Goal: Find specific fact

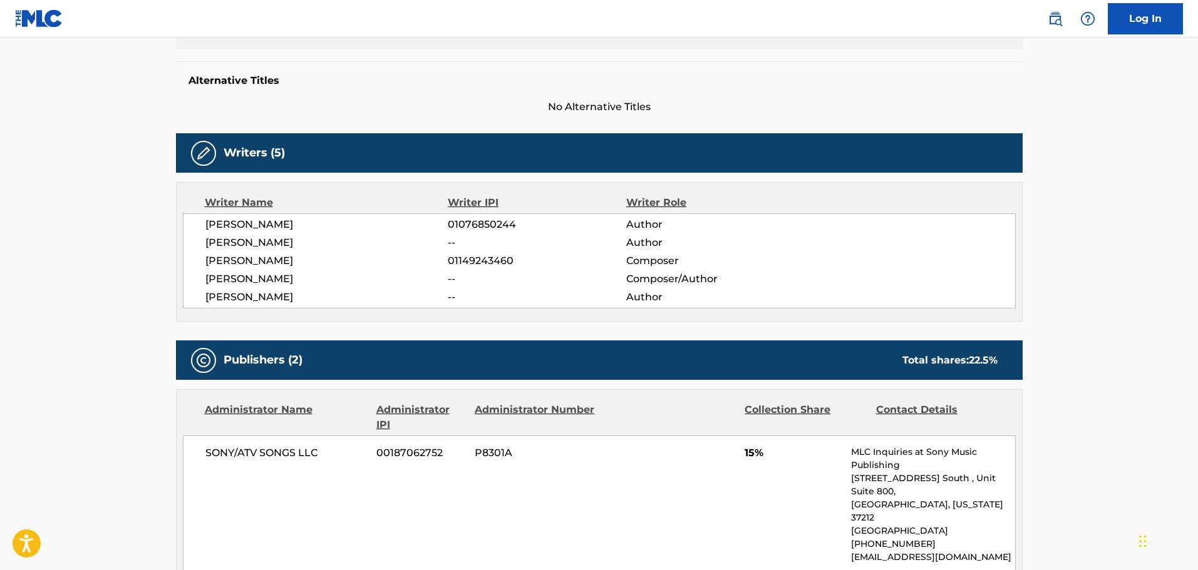
scroll to position [313, 0]
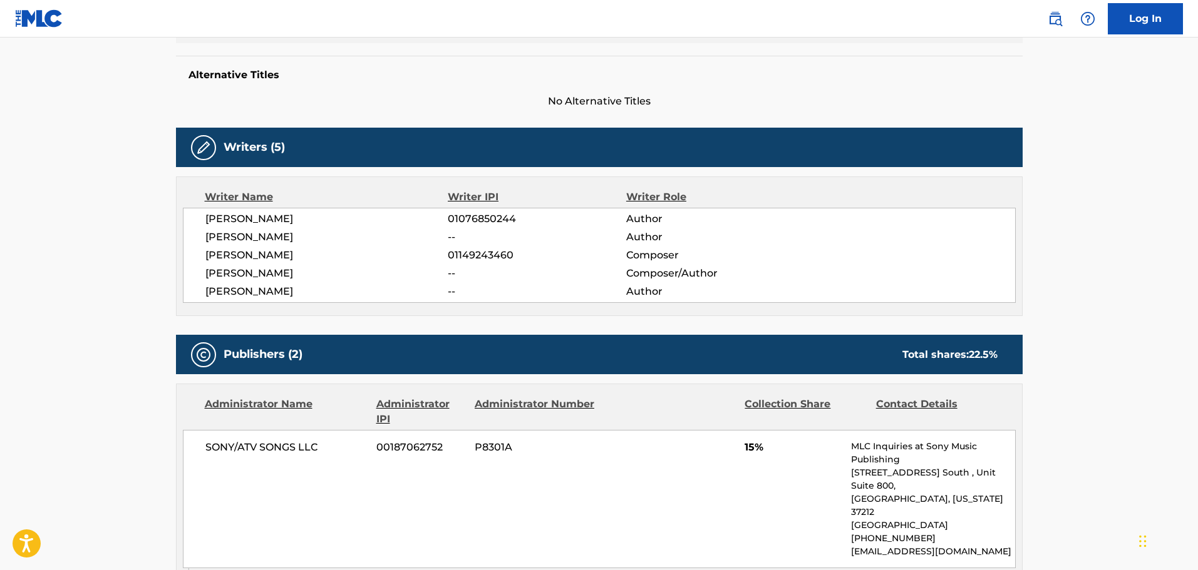
click at [470, 217] on span "01076850244" at bounding box center [537, 219] width 178 height 15
copy span "01076850244"
drag, startPoint x: 206, startPoint y: 219, endPoint x: 298, endPoint y: 216, distance: 92.1
click at [298, 216] on span "[PERSON_NAME]" at bounding box center [326, 219] width 243 height 15
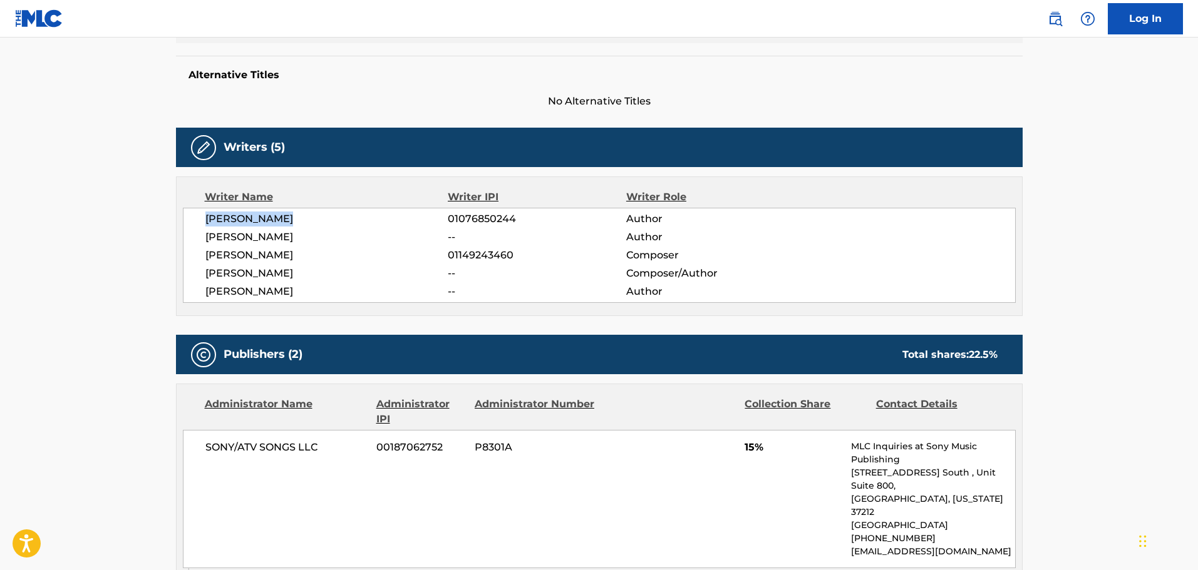
copy span "[PERSON_NAME]"
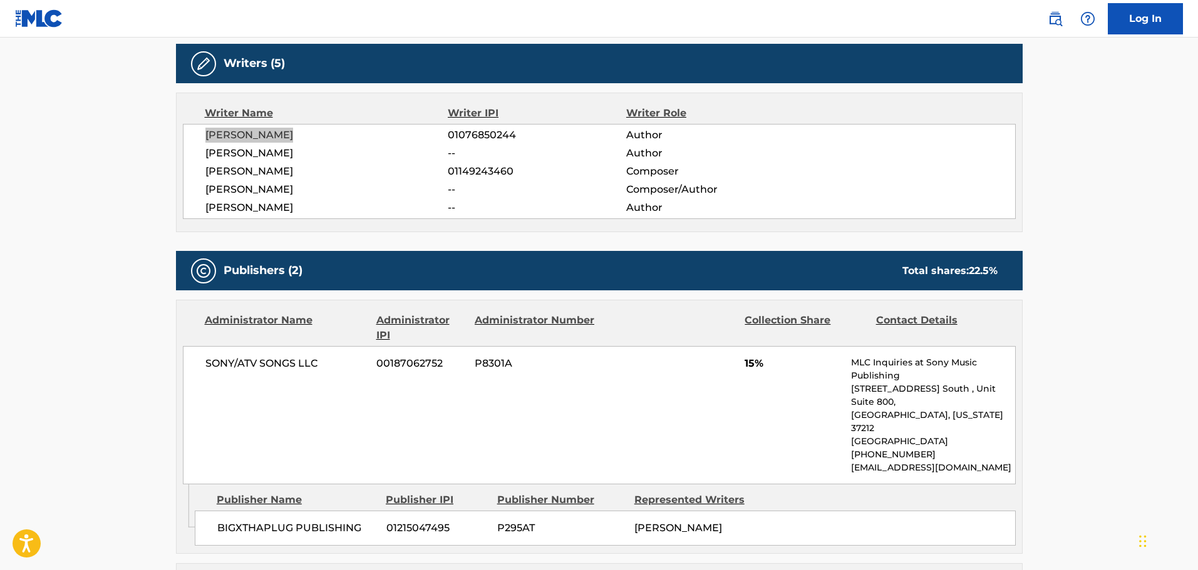
scroll to position [438, 0]
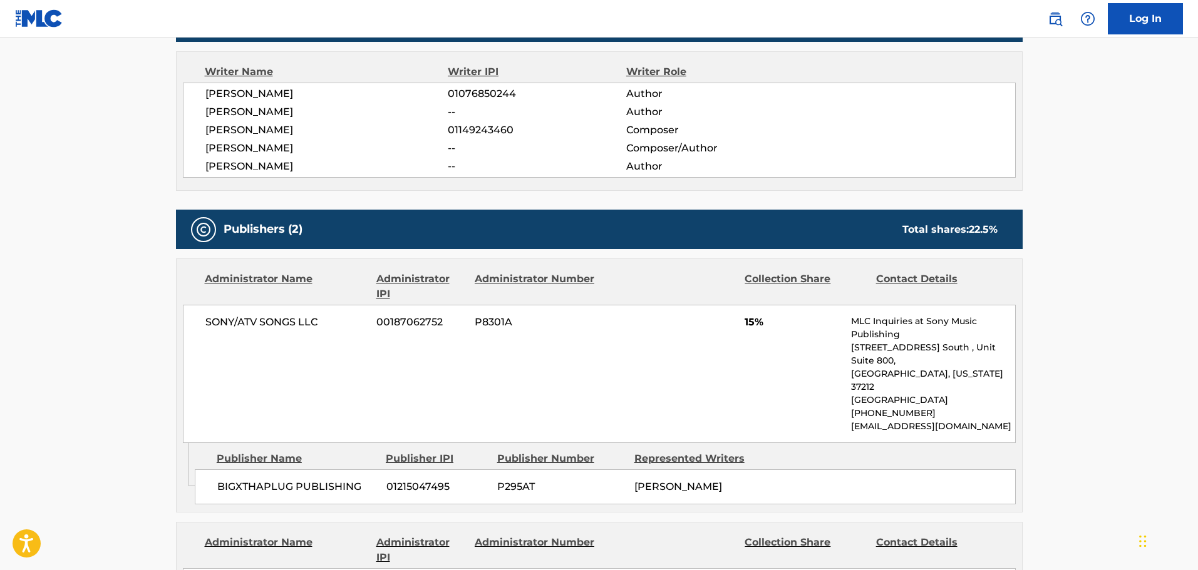
click at [252, 128] on span "[PERSON_NAME]" at bounding box center [326, 130] width 243 height 15
copy div "[PERSON_NAME]"
click at [126, 173] on main "Copy work link 2AM Work Detail Member Work Identifier -- MLC Song Code 2L9GCT I…" at bounding box center [599, 480] width 1198 height 1762
